Goal: Complete application form

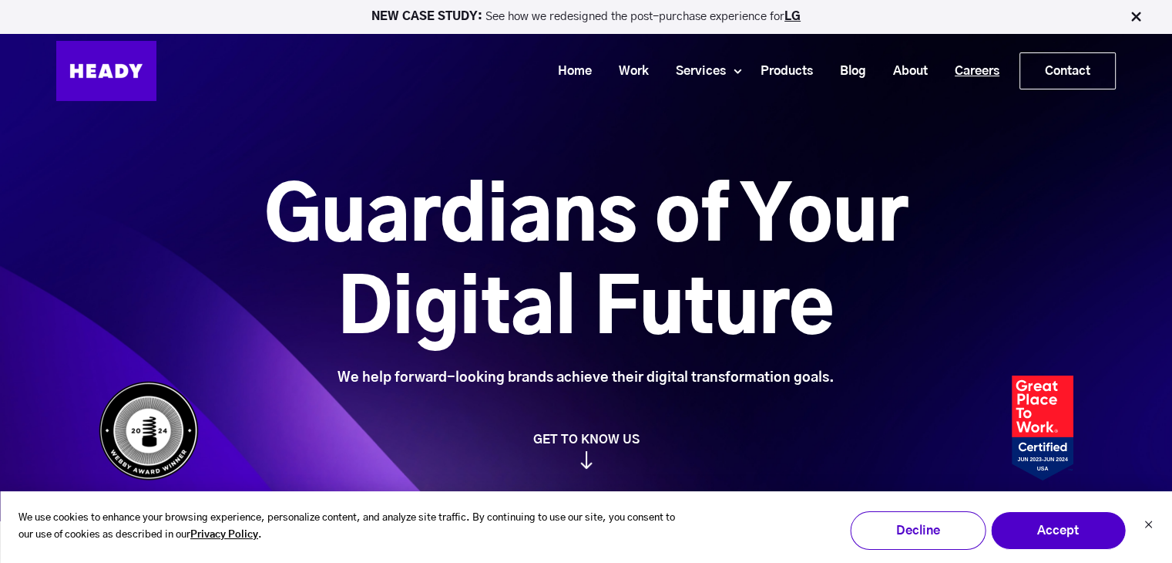
click at [977, 74] on link "Careers" at bounding box center [972, 71] width 72 height 29
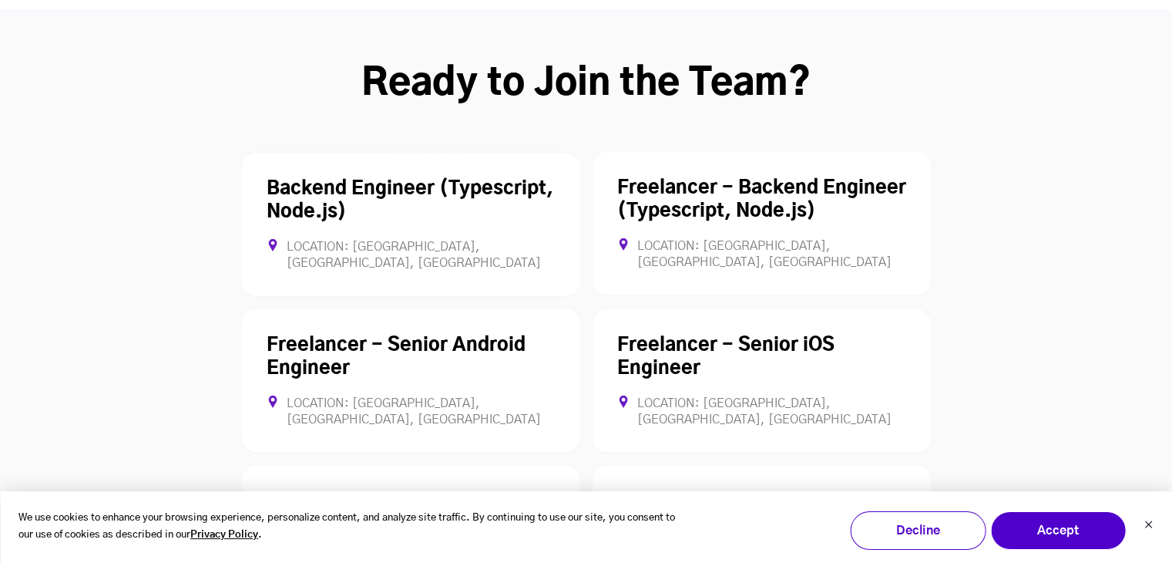
scroll to position [4165, 0]
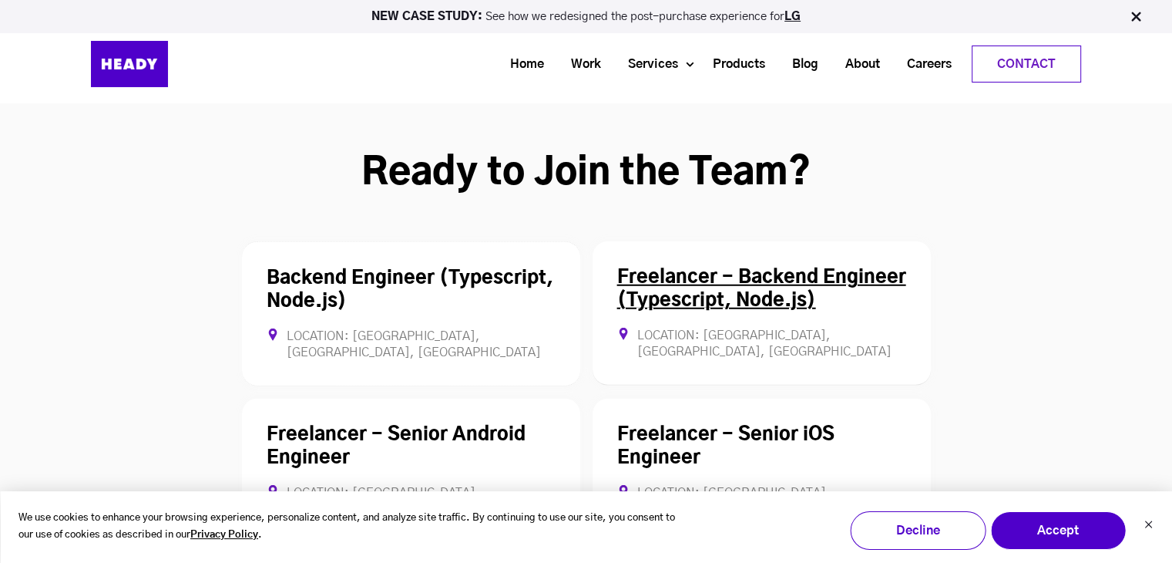
click at [789, 241] on div "Freelancer - Backend Engineer (Typescript, Node.js) Location: [GEOGRAPHIC_DATA]…" at bounding box center [762, 313] width 338 height 144
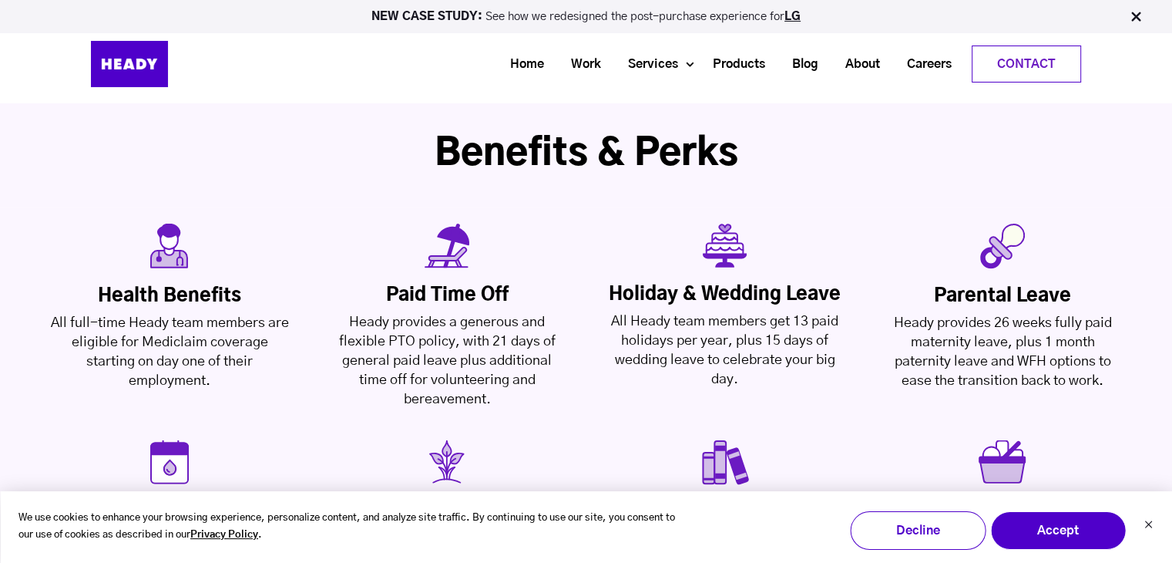
scroll to position [3468, 0]
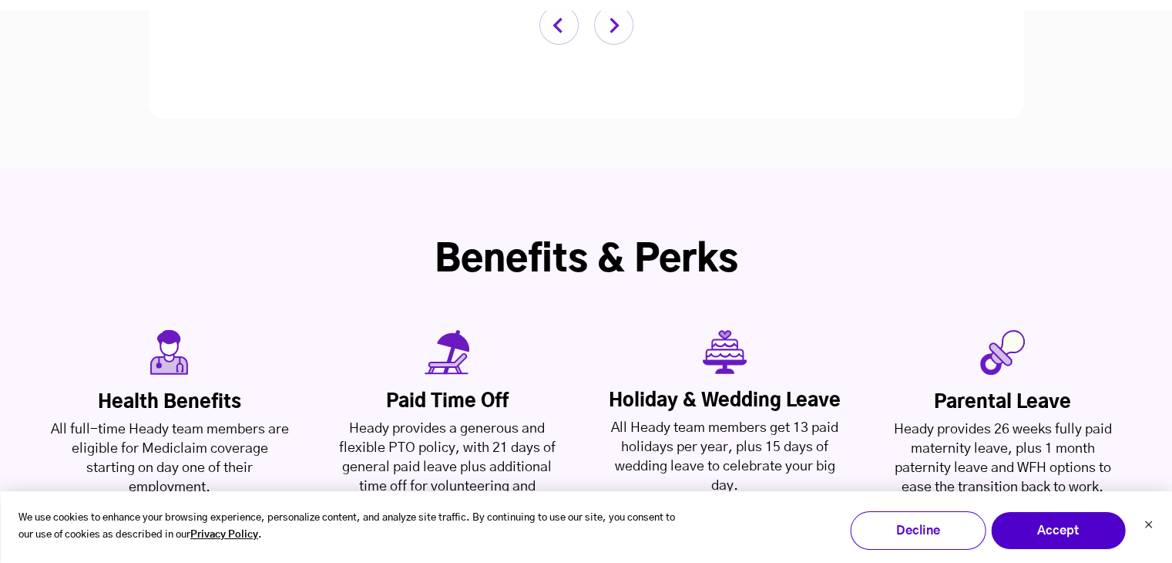
scroll to position [4254, 0]
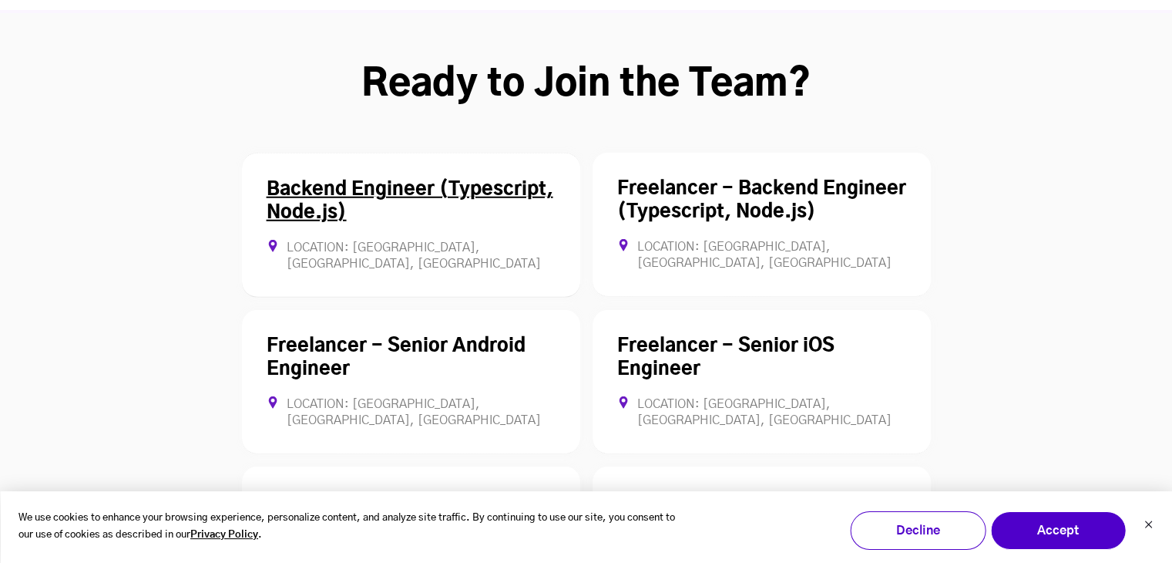
click at [413, 240] on div "Location: [GEOGRAPHIC_DATA], [GEOGRAPHIC_DATA], [GEOGRAPHIC_DATA] Full-time" at bounding box center [411, 256] width 289 height 32
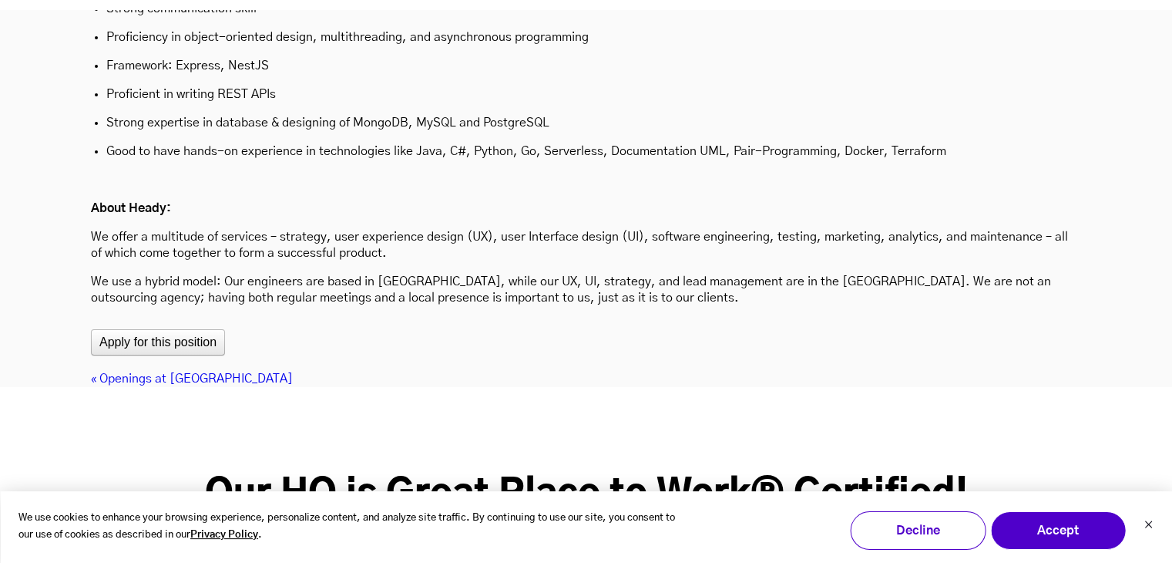
scroll to position [5156, 0]
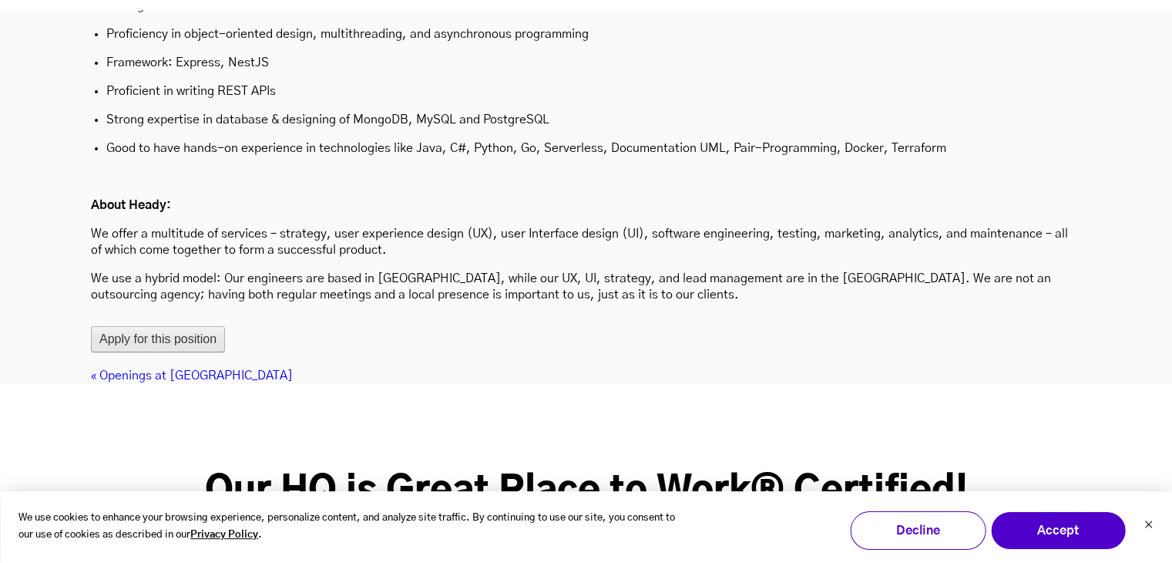
click at [139, 326] on button "Apply for this position" at bounding box center [158, 339] width 134 height 26
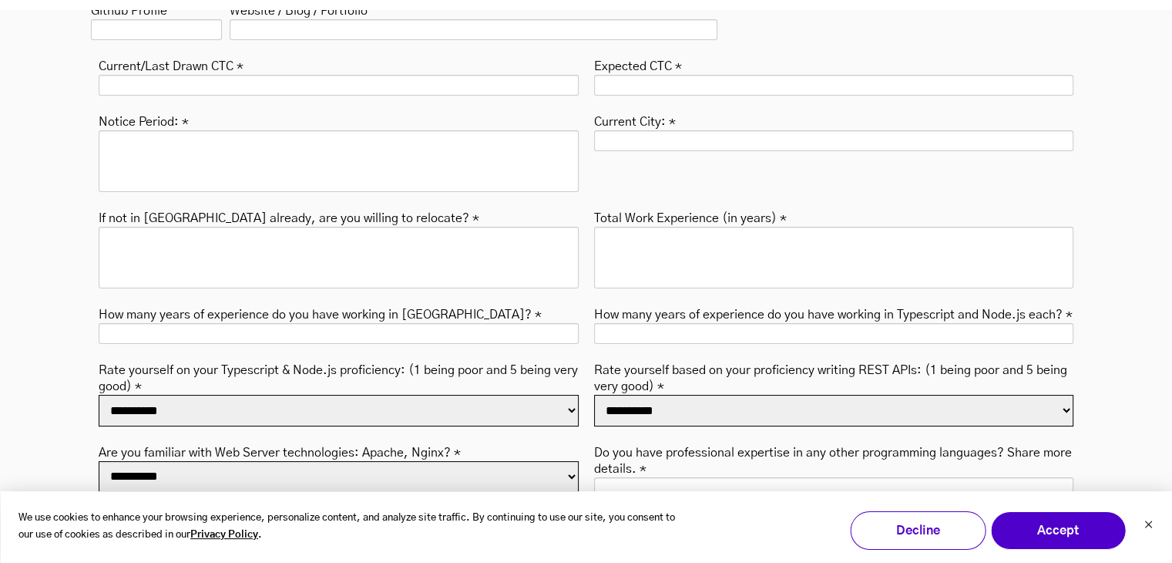
scroll to position [5695, 0]
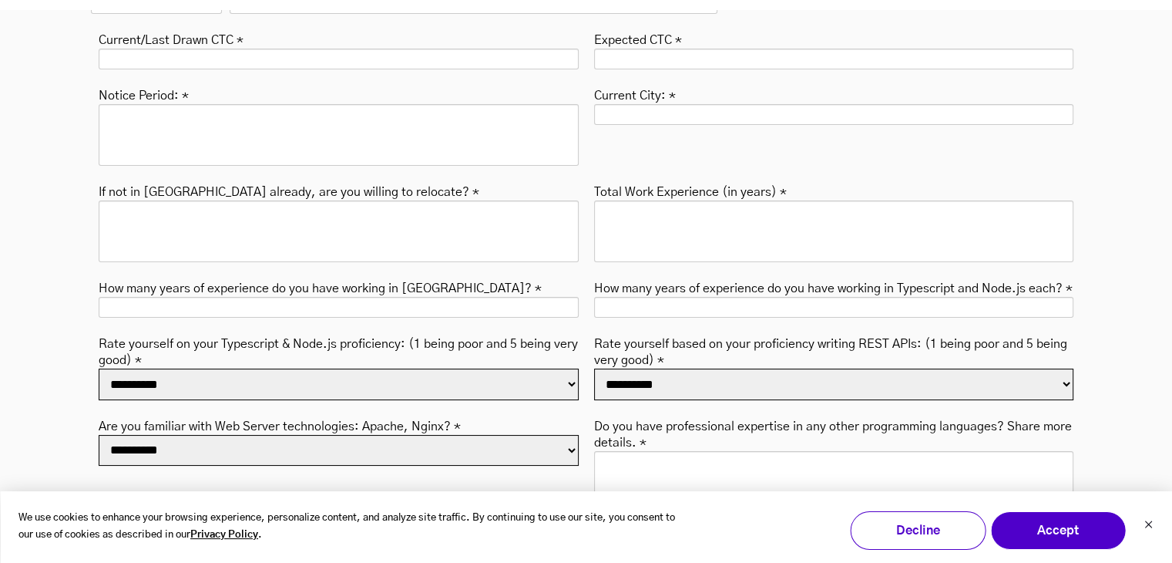
click at [398, 368] on select "**********" at bounding box center [339, 384] width 480 height 32
click at [657, 368] on select "**********" at bounding box center [834, 384] width 480 height 32
select select "*"
click at [594, 368] on select "**********" at bounding box center [834, 384] width 480 height 32
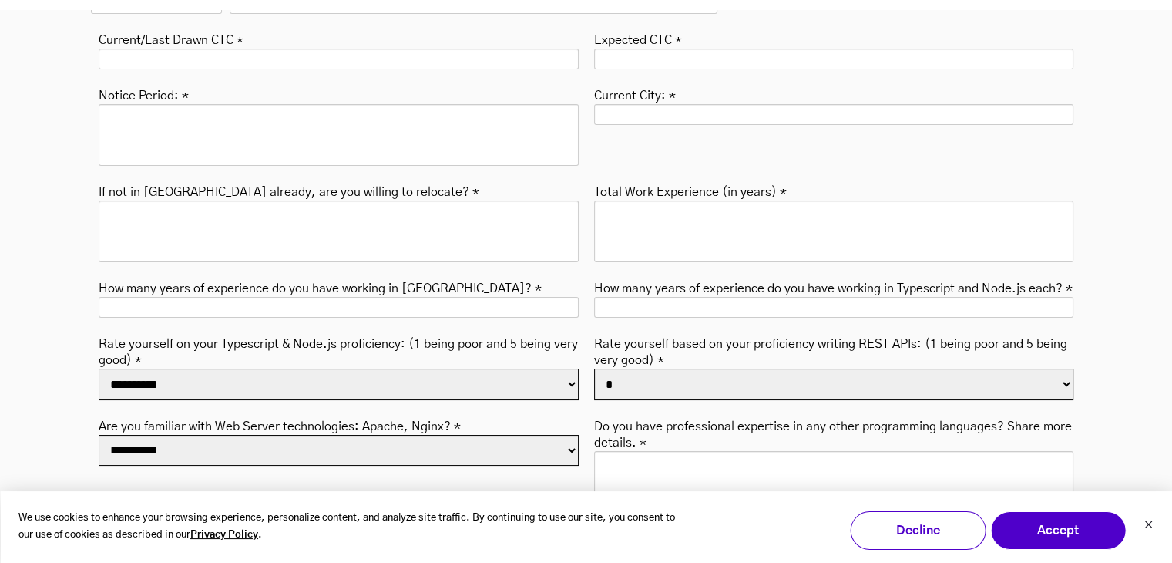
click at [393, 435] on select "**********" at bounding box center [339, 451] width 480 height 32
select select "***"
click at [99, 435] on select "**********" at bounding box center [339, 451] width 480 height 32
click at [671, 451] on textarea "Do you have professional expertise in any other programming languages? Share mo…" at bounding box center [834, 482] width 480 height 62
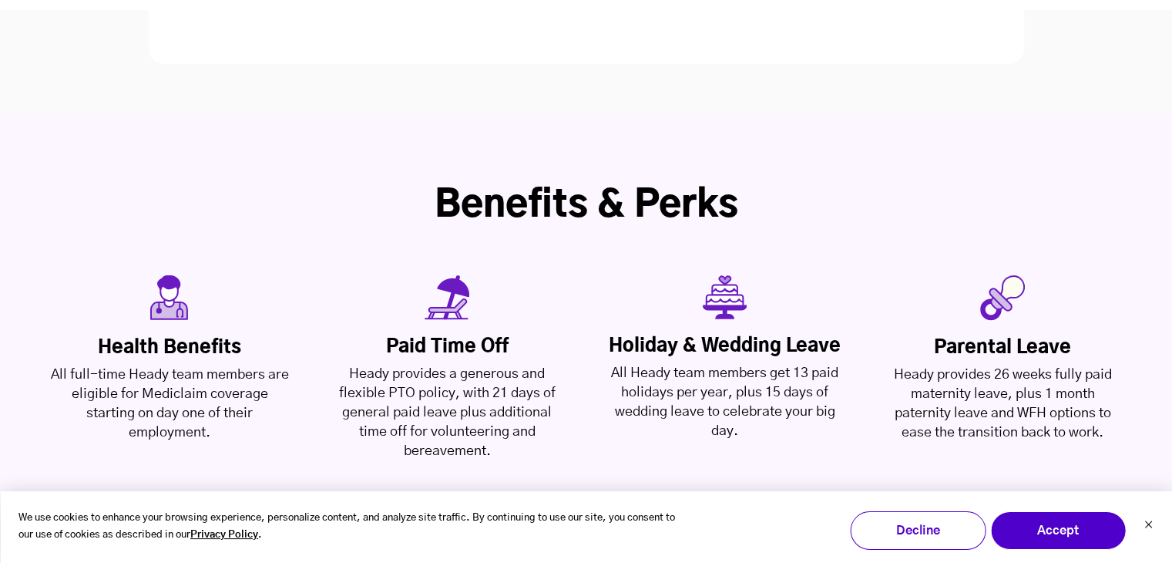
scroll to position [3614, 0]
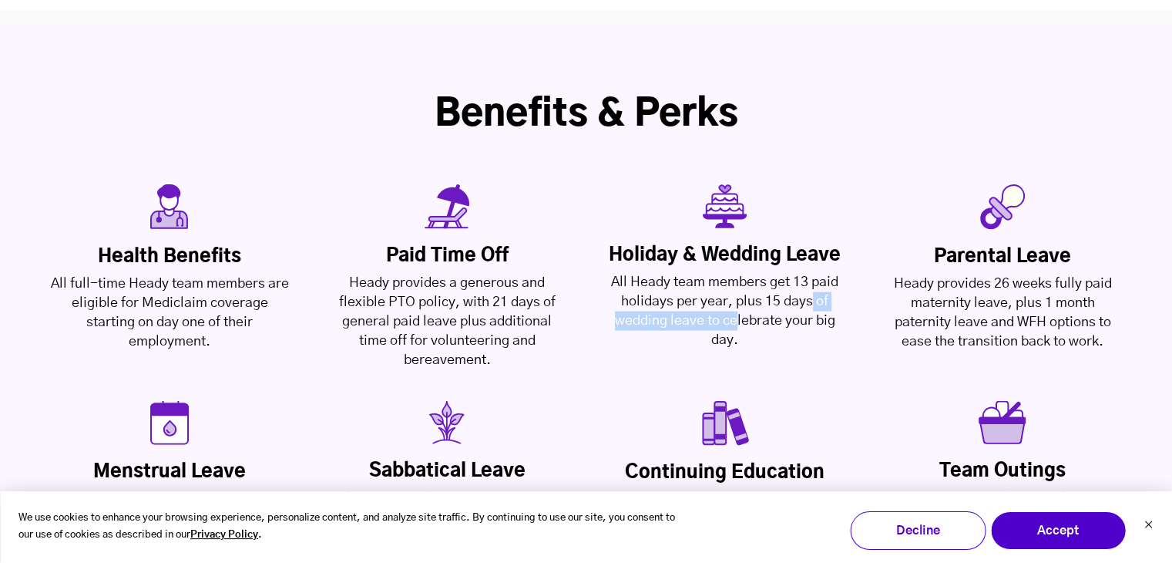
drag, startPoint x: 737, startPoint y: 236, endPoint x: 811, endPoint y: 226, distance: 74.7
click at [811, 273] on div "All Heady team members get 13 paid holidays per year, plus 15 days of wedding l…" at bounding box center [725, 311] width 239 height 77
drag, startPoint x: 650, startPoint y: 178, endPoint x: 755, endPoint y: 167, distance: 106.1
click at [756, 184] on div "Holiday & Wedding Leave All Heady team members get 13 paid holidays per year, p…" at bounding box center [725, 267] width 254 height 166
click at [688, 273] on div "All Heady team members get 13 paid holidays per year, plus 15 days of wedding l…" at bounding box center [725, 311] width 239 height 77
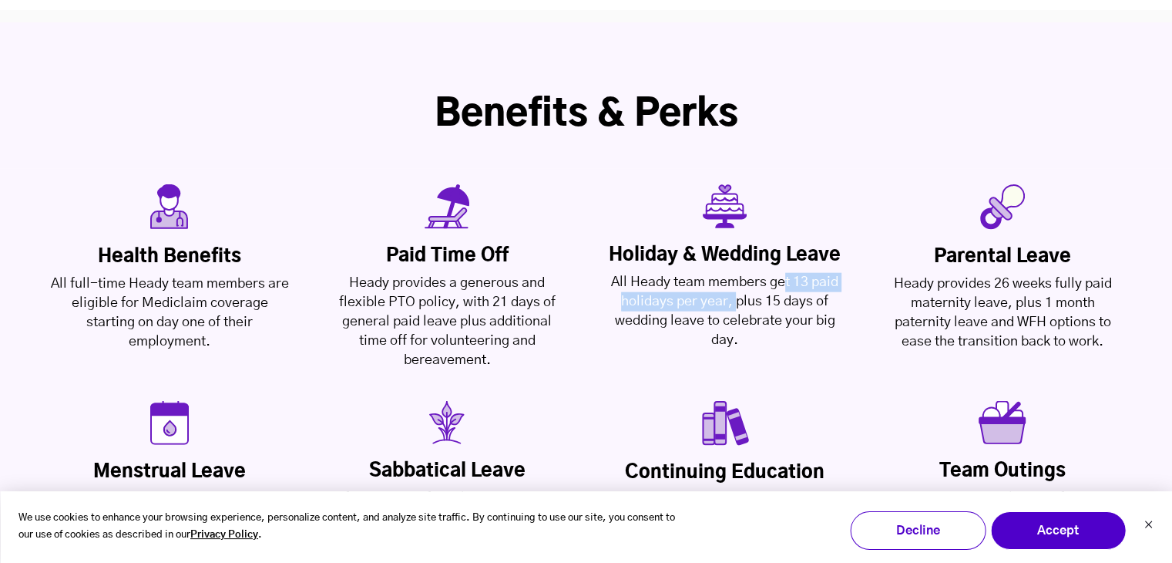
drag, startPoint x: 739, startPoint y: 226, endPoint x: 785, endPoint y: 211, distance: 48.5
click at [785, 273] on div "All Heady team members get 13 paid holidays per year, plus 15 days of wedding l…" at bounding box center [725, 311] width 239 height 77
drag, startPoint x: 950, startPoint y: 210, endPoint x: 1016, endPoint y: 214, distance: 65.6
click at [1044, 274] on div "Heady provides 26 weeks fully paid maternity leave, plus 1 month paternity leav…" at bounding box center [1002, 312] width 239 height 77
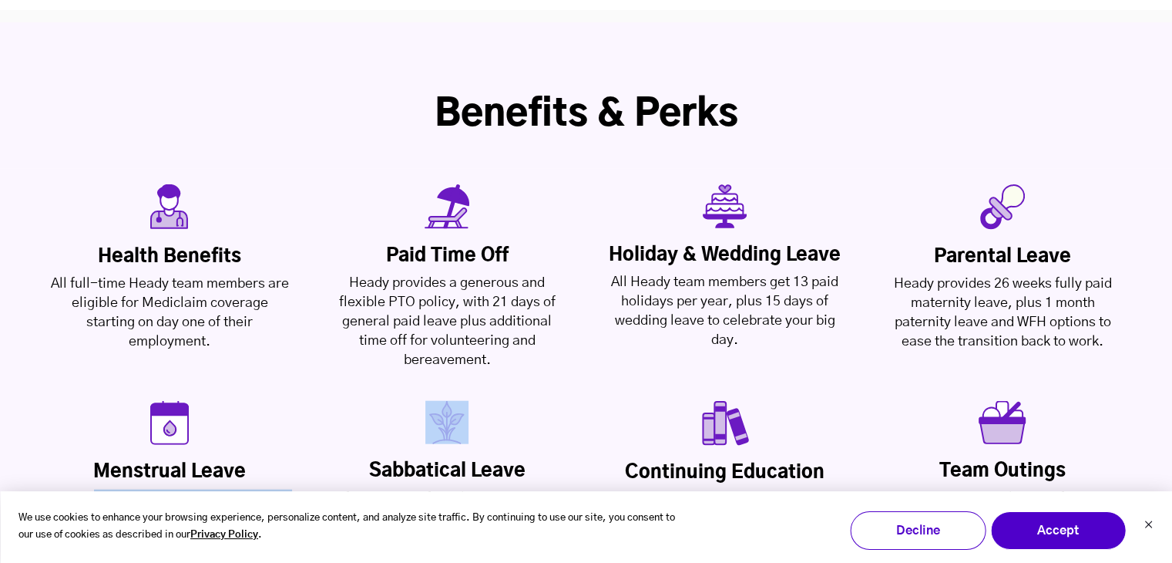
drag, startPoint x: 123, startPoint y: 415, endPoint x: 324, endPoint y: 394, distance: 201.6
click at [324, 394] on div "Health Benefits All full-time Heady team members are eligible for Mediclaim cov…" at bounding box center [586, 376] width 1172 height 414
drag, startPoint x: 419, startPoint y: 220, endPoint x: 483, endPoint y: 213, distance: 65.1
click at [482, 274] on div "Heady provides a generous and flexible PTO policy, with 21 days of general paid…" at bounding box center [447, 322] width 239 height 96
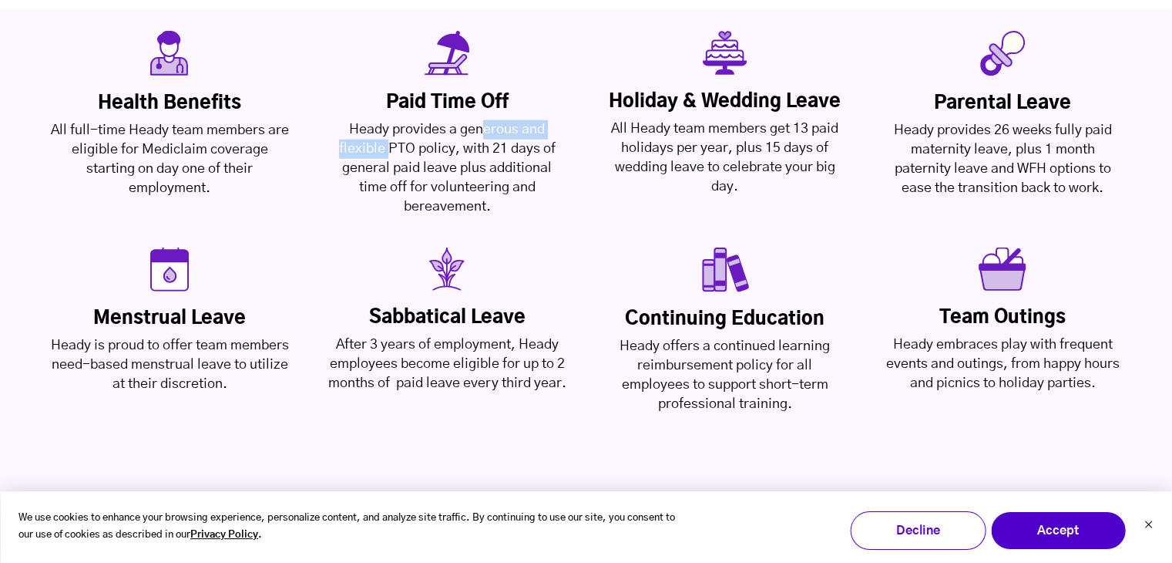
scroll to position [3768, 0]
drag, startPoint x: 1024, startPoint y: 75, endPoint x: 1065, endPoint y: 67, distance: 42.3
click at [1054, 120] on div "Heady provides 26 weeks fully paid maternity leave, plus 1 month paternity leav…" at bounding box center [1002, 158] width 239 height 77
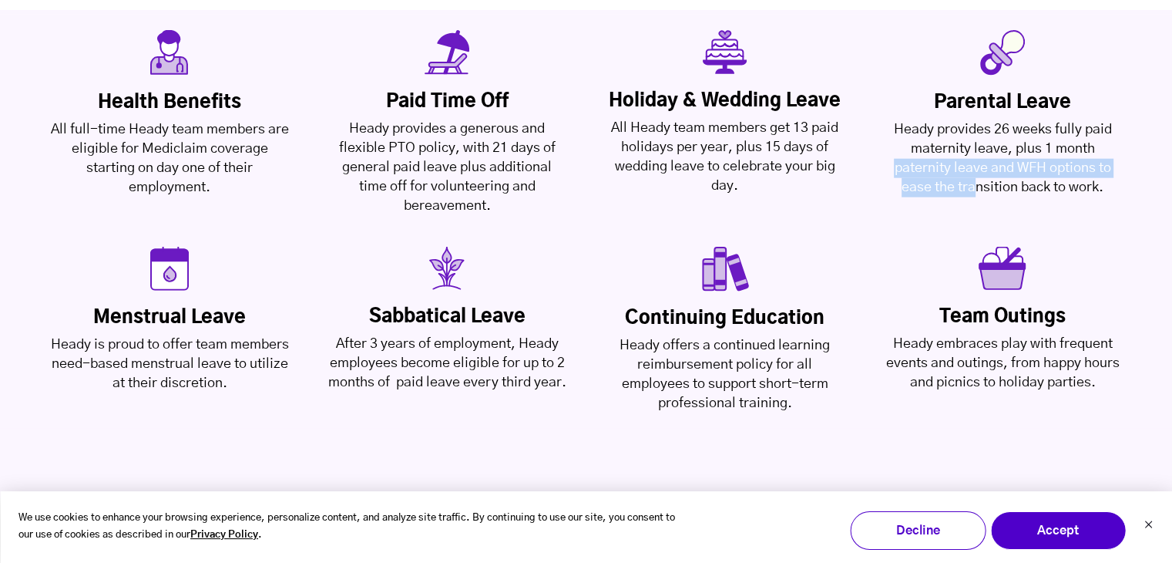
drag, startPoint x: 1101, startPoint y: 72, endPoint x: 973, endPoint y: 103, distance: 132.2
click at [973, 120] on div "Heady provides 26 weeks fully paid maternity leave, plus 1 month paternity leav…" at bounding box center [1002, 158] width 239 height 77
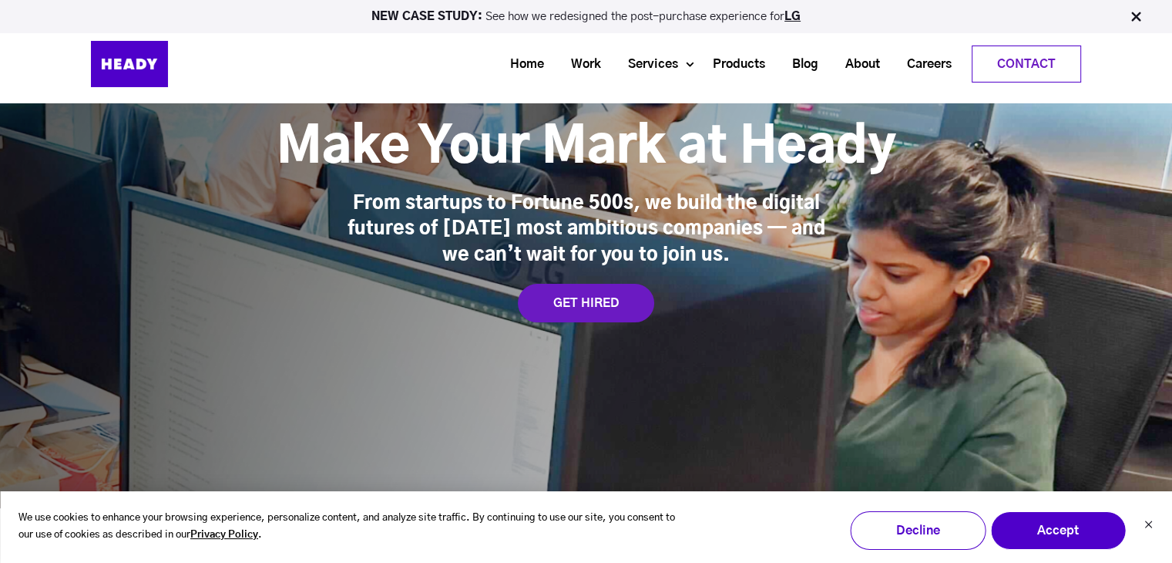
scroll to position [0, 0]
